Goal: Go to known website: Go to known website

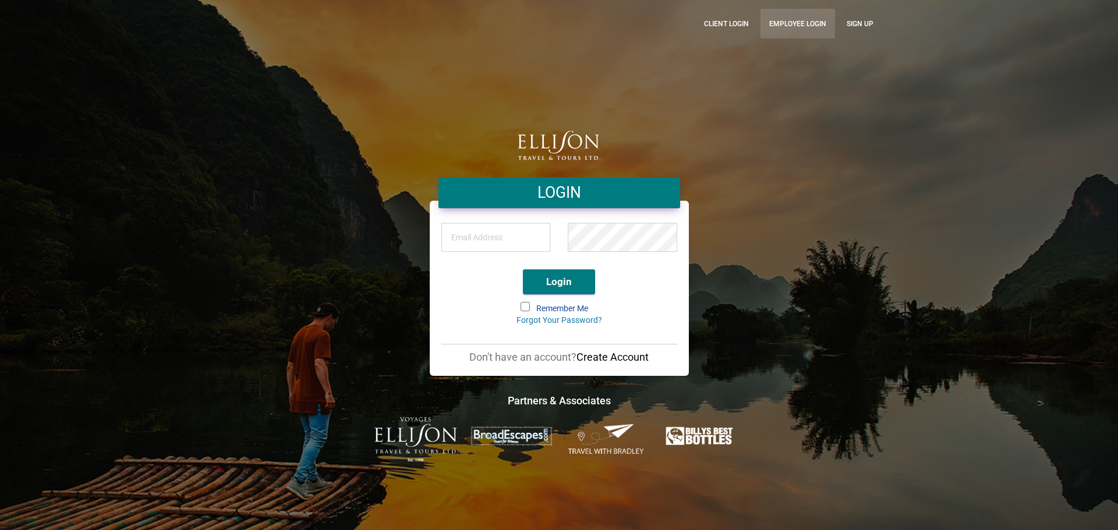
click at [790, 27] on link "Employee Login" at bounding box center [797, 24] width 75 height 30
drag, startPoint x: 260, startPoint y: 111, endPoint x: 170, endPoint y: 131, distance: 92.5
click at [170, 131] on div "LOGIN Login Remember Me Forgot Your Password? Don't have an account? Create Acc…" at bounding box center [559, 265] width 1118 height 530
click at [806, 22] on link "Employee Login" at bounding box center [797, 24] width 75 height 30
click at [813, 24] on link "Employee Login" at bounding box center [797, 24] width 75 height 30
